Goal: Task Accomplishment & Management: Complete application form

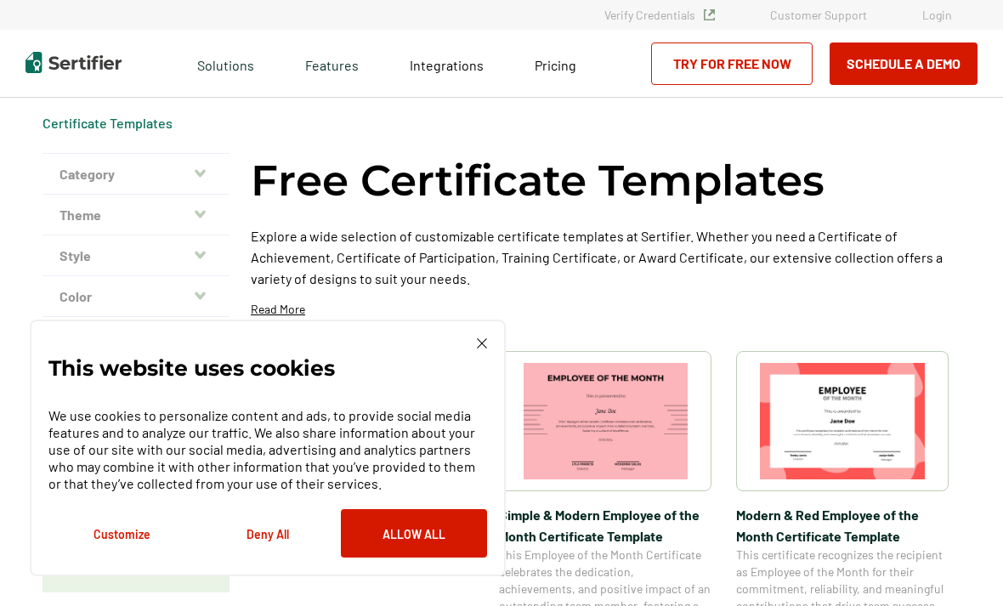
click at [479, 338] on img at bounding box center [482, 343] width 10 height 10
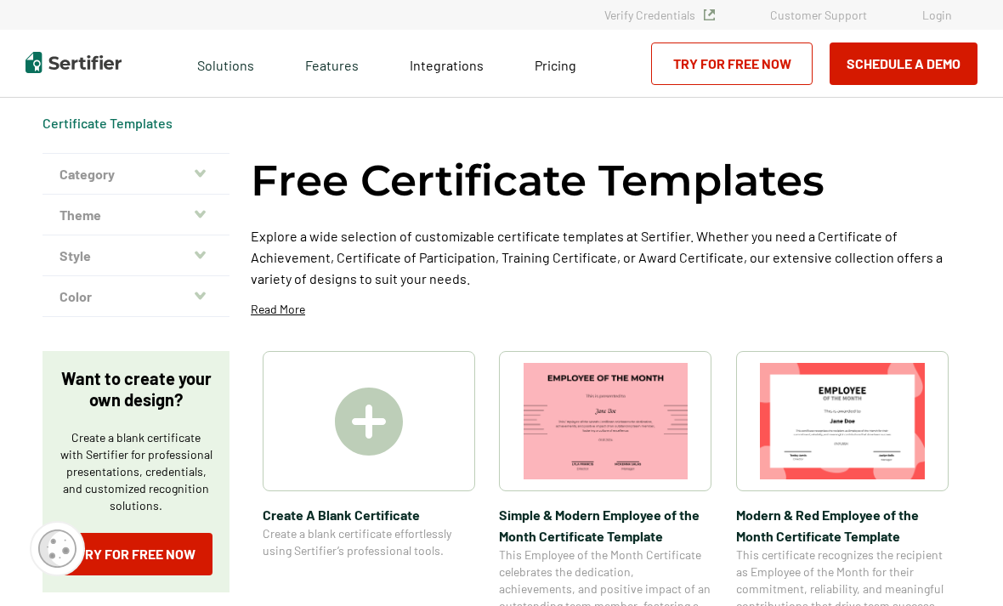
click at [364, 418] on img at bounding box center [369, 422] width 68 height 68
click at [737, 59] on link "Try for Free Now" at bounding box center [731, 63] width 161 height 42
click at [356, 423] on img at bounding box center [369, 422] width 68 height 68
click at [753, 50] on link "Try for Free Now" at bounding box center [731, 63] width 161 height 42
